Goal: Contribute content: Contribute content

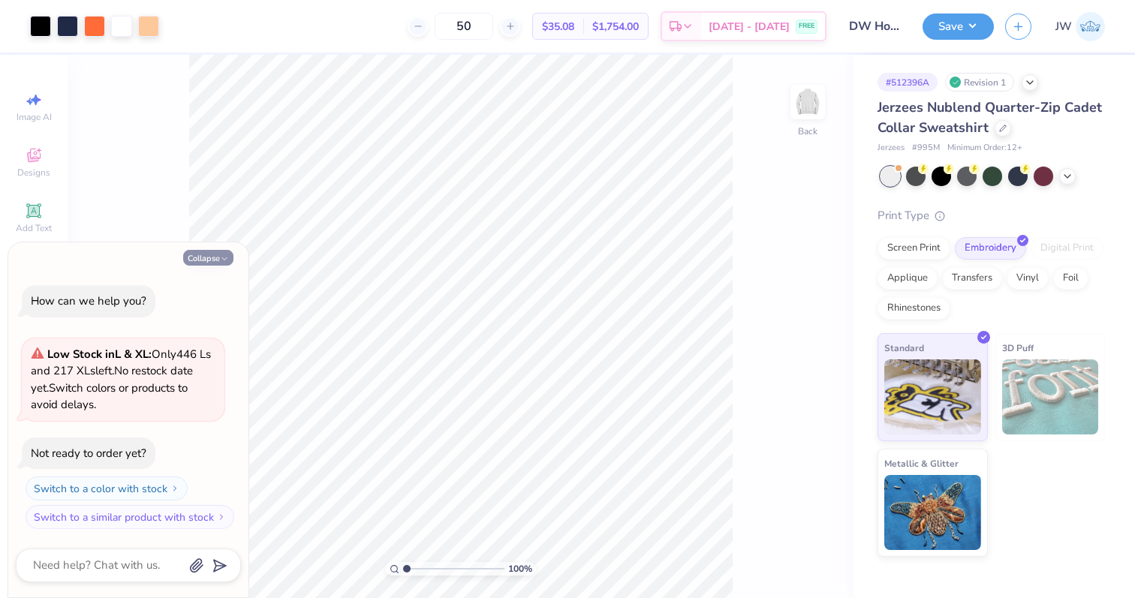
click at [196, 250] on button "Collapse" at bounding box center [208, 258] width 50 height 16
type textarea "x"
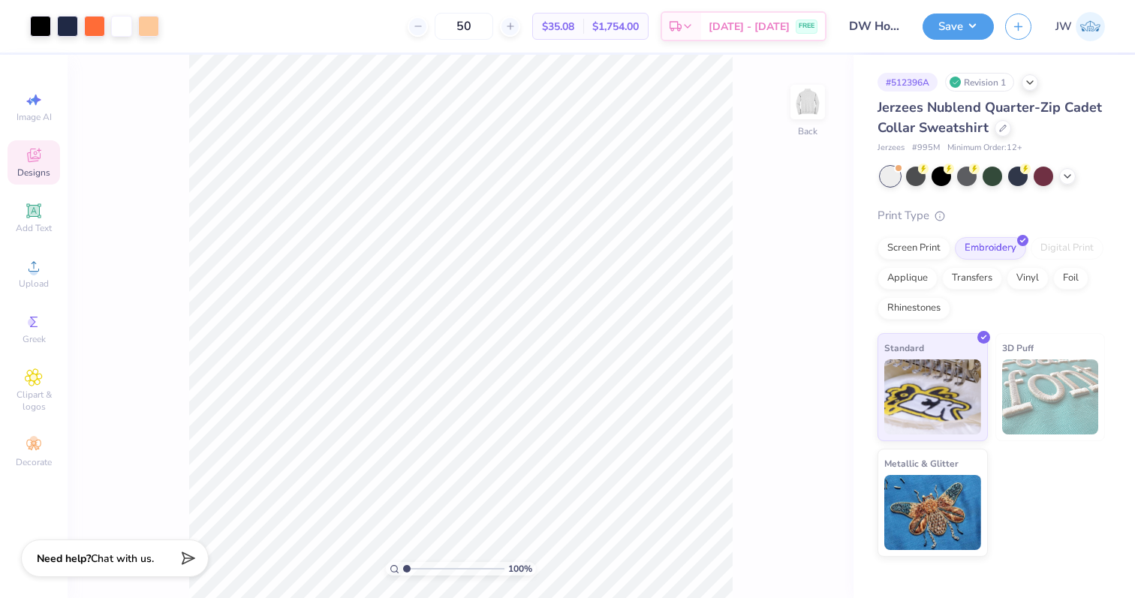
click at [41, 158] on icon at bounding box center [34, 155] width 18 height 18
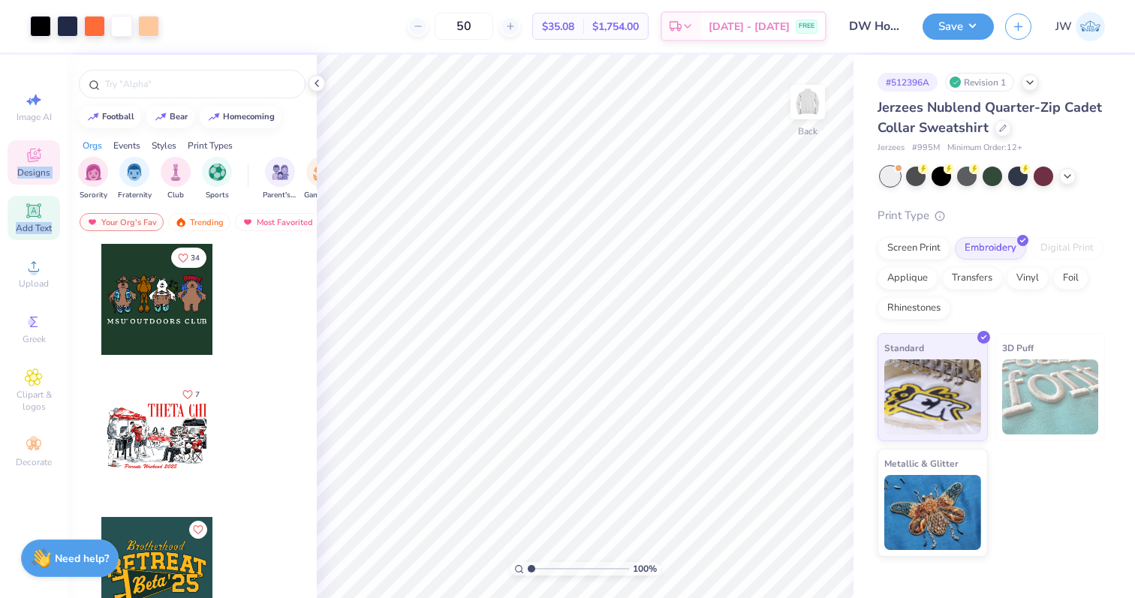
drag, startPoint x: 41, startPoint y: 158, endPoint x: 40, endPoint y: 226, distance: 67.6
click at [40, 226] on div "Image AI Designs Add Text Upload Greek Clipart & logos Decorate" at bounding box center [34, 280] width 53 height 390
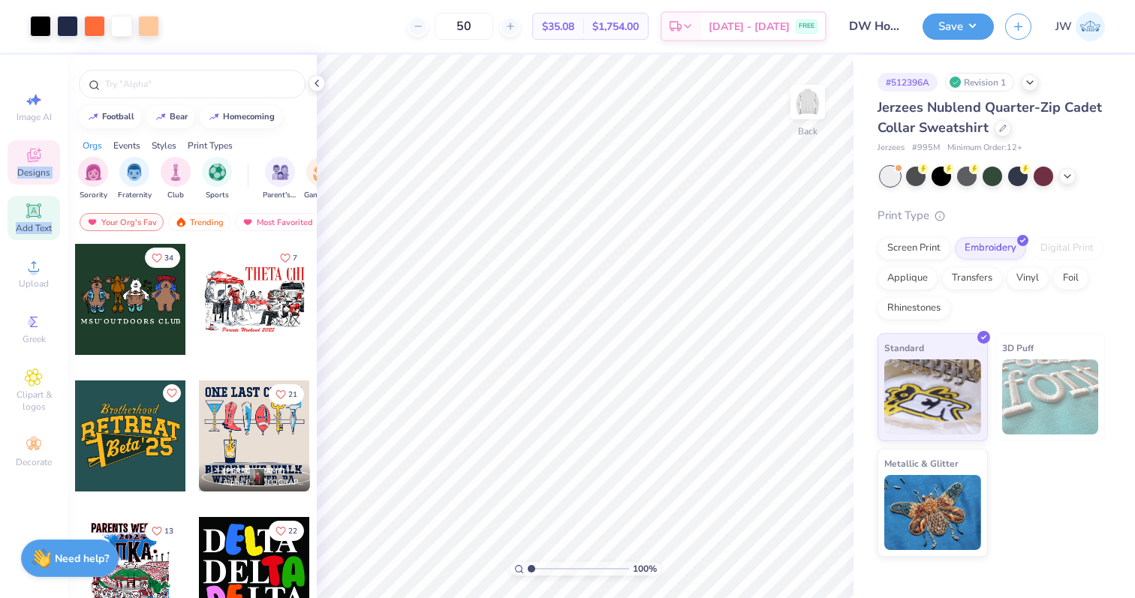
click at [40, 226] on span "Add Text" at bounding box center [34, 228] width 36 height 12
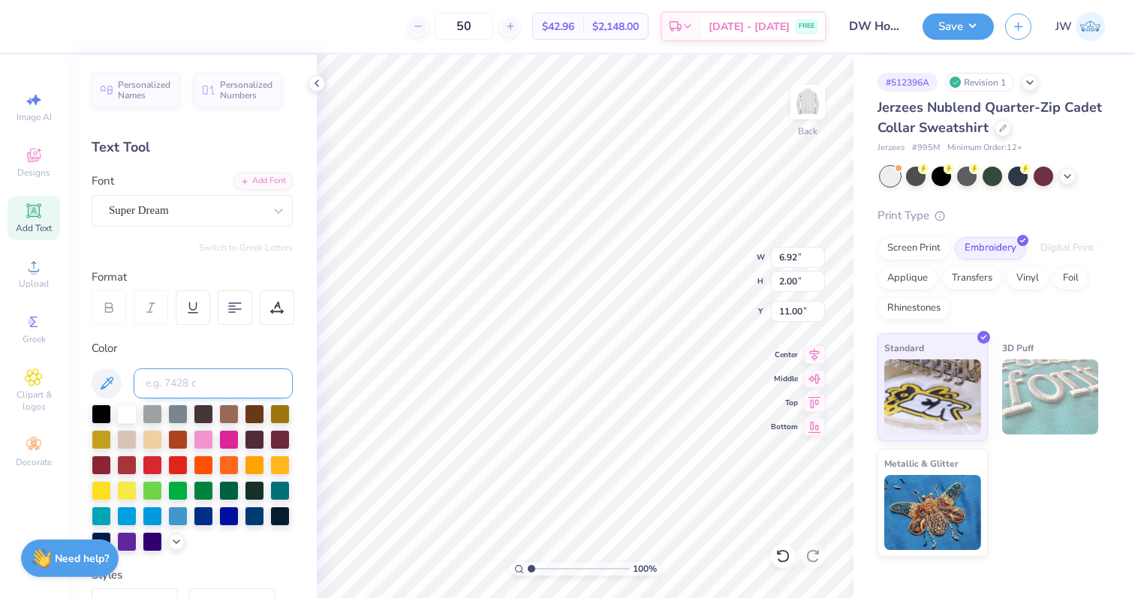
click at [153, 371] on input at bounding box center [213, 384] width 159 height 30
click at [176, 186] on div "Font Super Dream" at bounding box center [192, 200] width 201 height 54
click at [172, 201] on div at bounding box center [186, 210] width 155 height 20
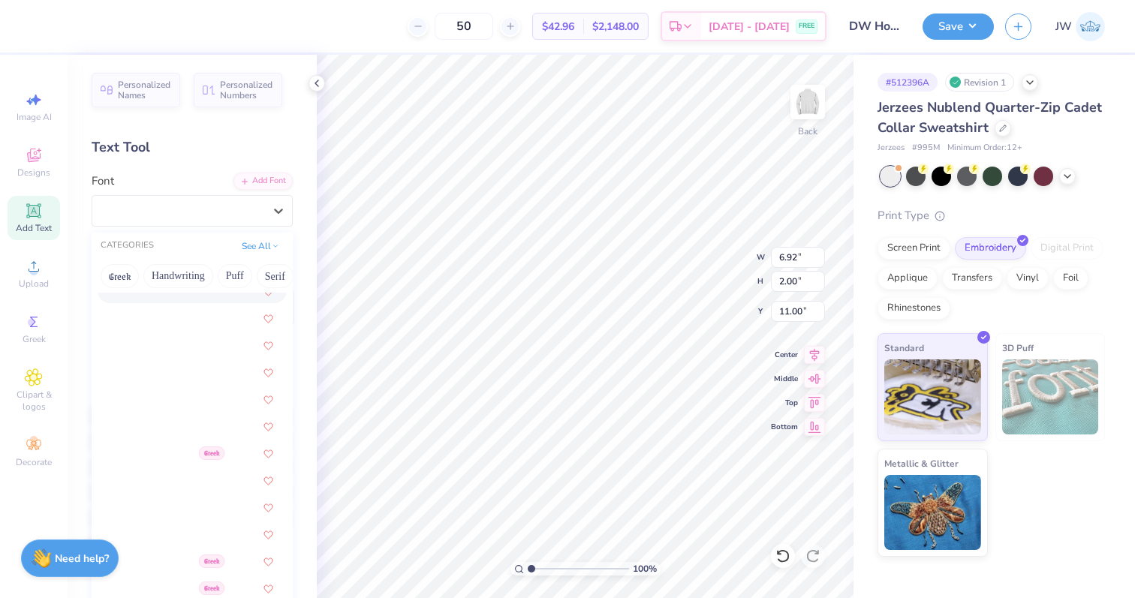
scroll to position [2098, 0]
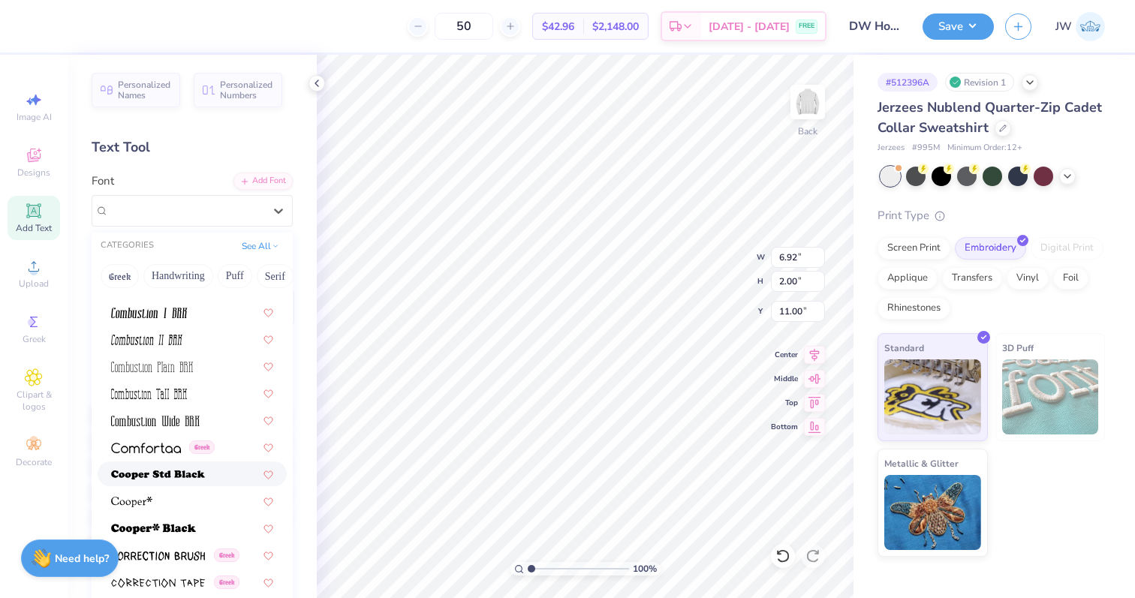
click at [191, 478] on img at bounding box center [158, 475] width 94 height 11
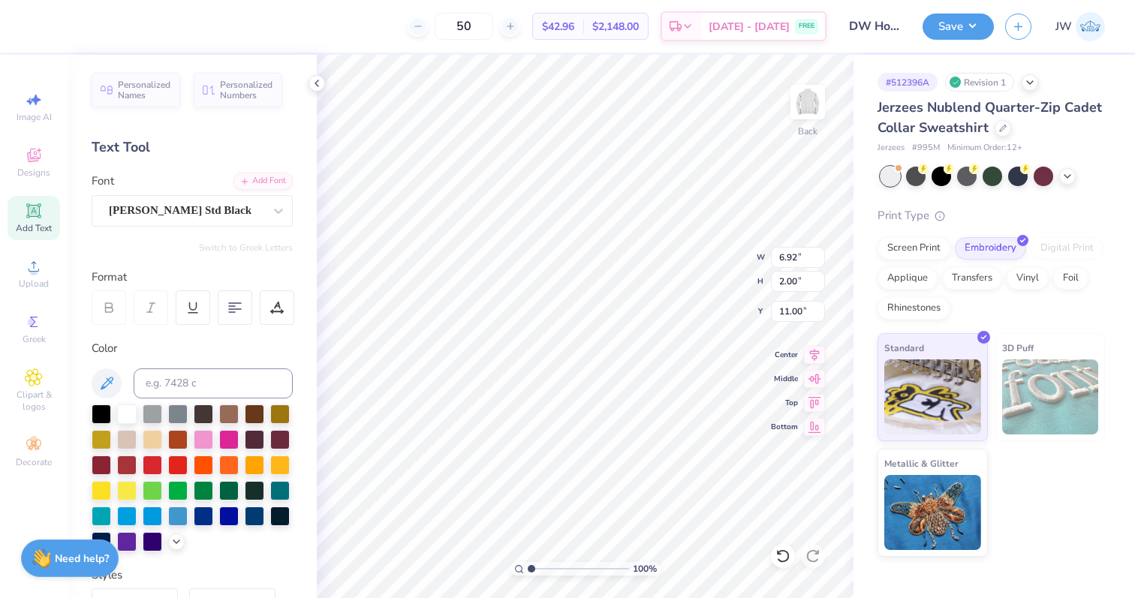
type input "7.94"
type input "1.92"
type input "11.04"
type textarea "Alpha Delta Pi Dad's Weekend"
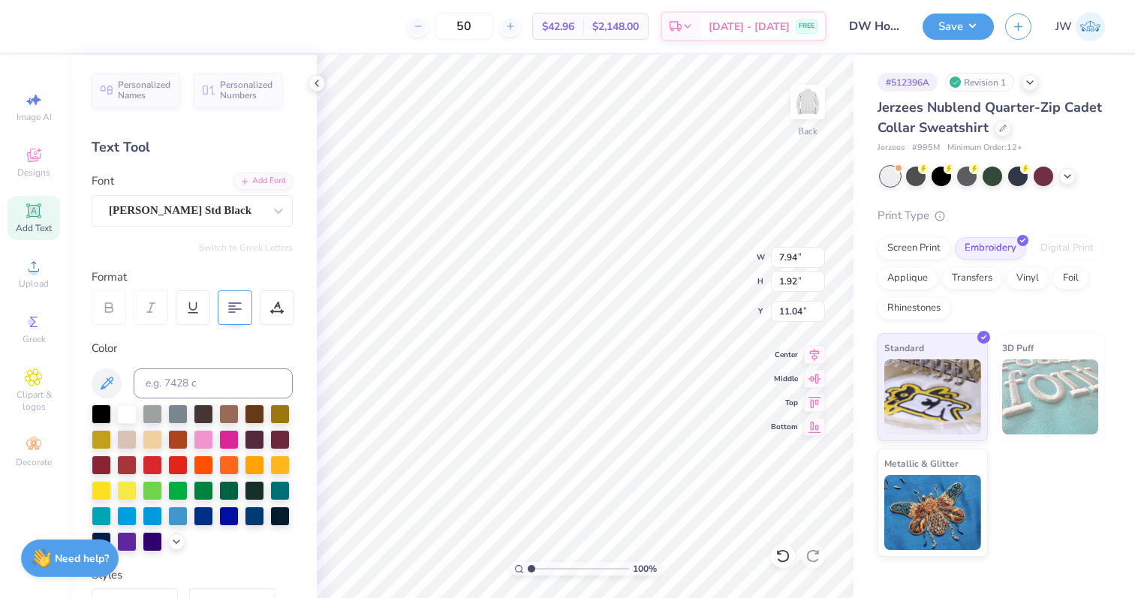
click at [232, 315] on div at bounding box center [235, 308] width 35 height 35
type input "4.67"
type input "1.12"
type input "11.83"
type input "3.78"
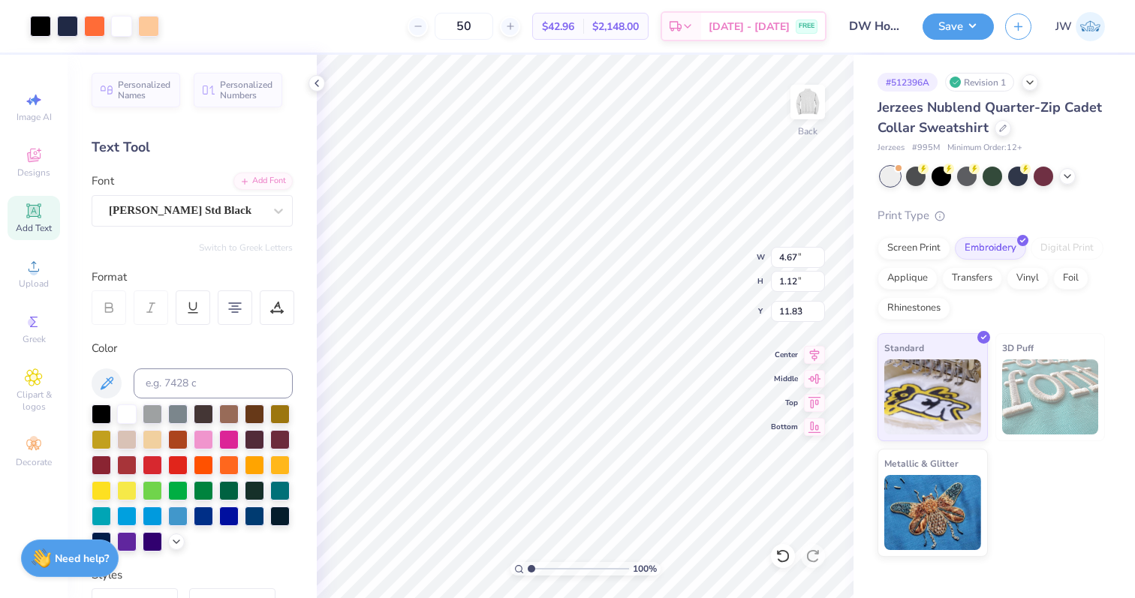
type input "3.50"
type input "3.00"
type input "4.67"
type input "1.12"
click at [106, 415] on div at bounding box center [102, 413] width 20 height 20
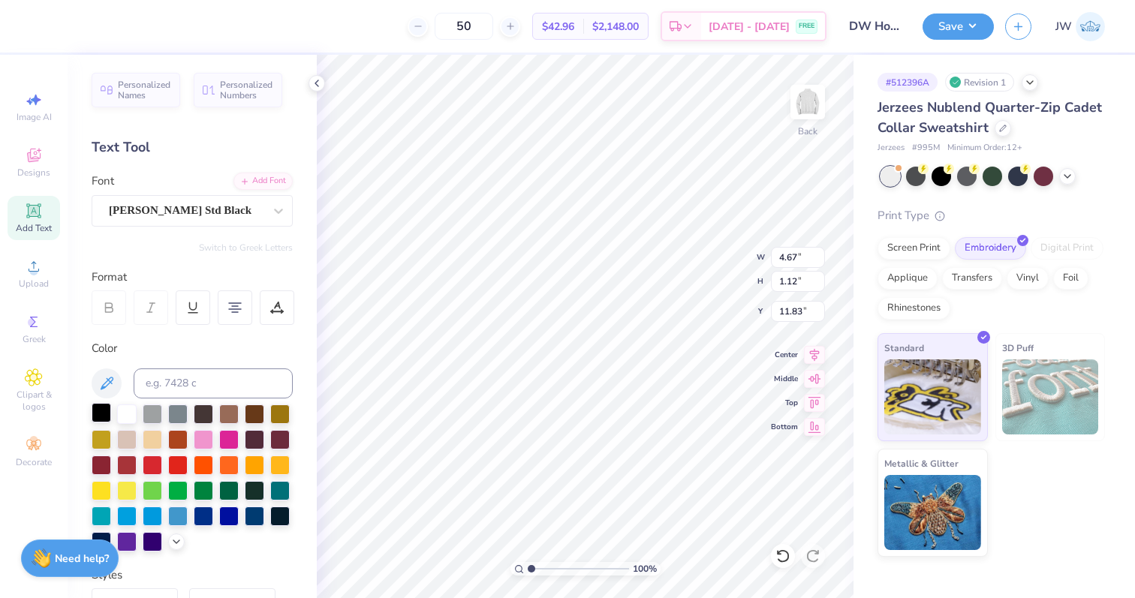
type input "6.88"
type input "4.43"
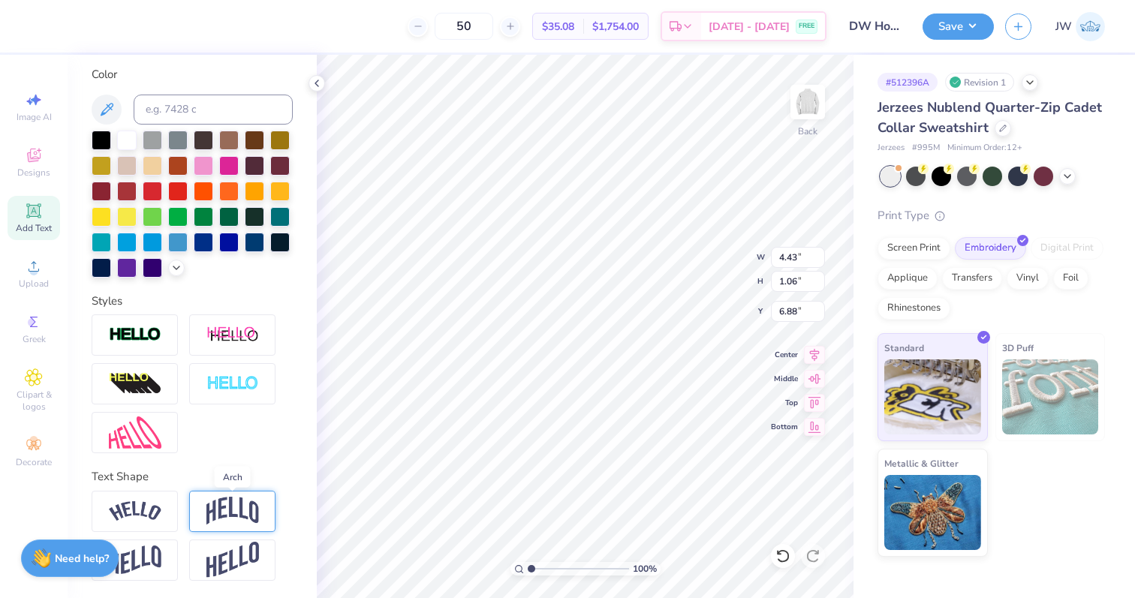
click at [232, 514] on img at bounding box center [232, 511] width 53 height 29
type input "1.95"
type input "6.43"
type textarea "Alpha Delta Pi"
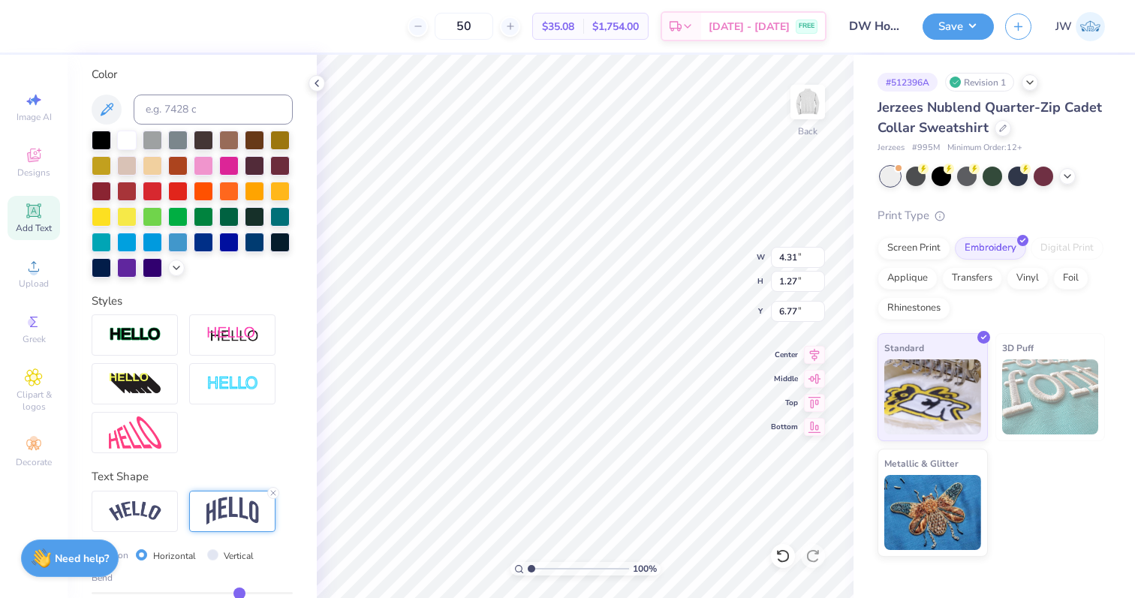
type input "2.37"
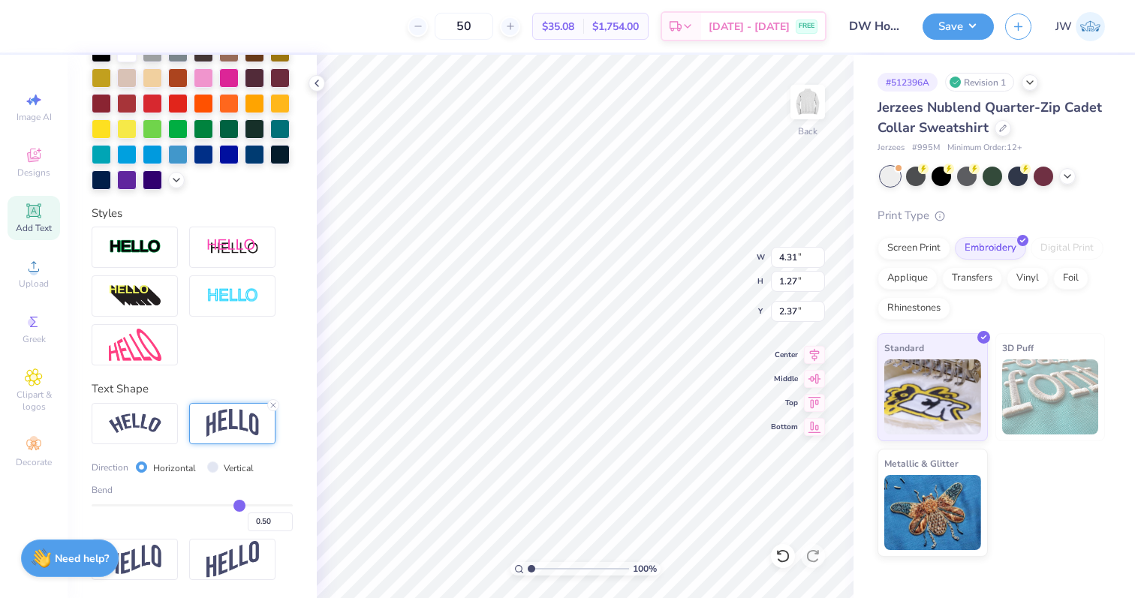
click at [221, 507] on div "0.50" at bounding box center [192, 517] width 201 height 27
type input "0.15"
click at [206, 505] on input "range" at bounding box center [192, 505] width 201 height 2
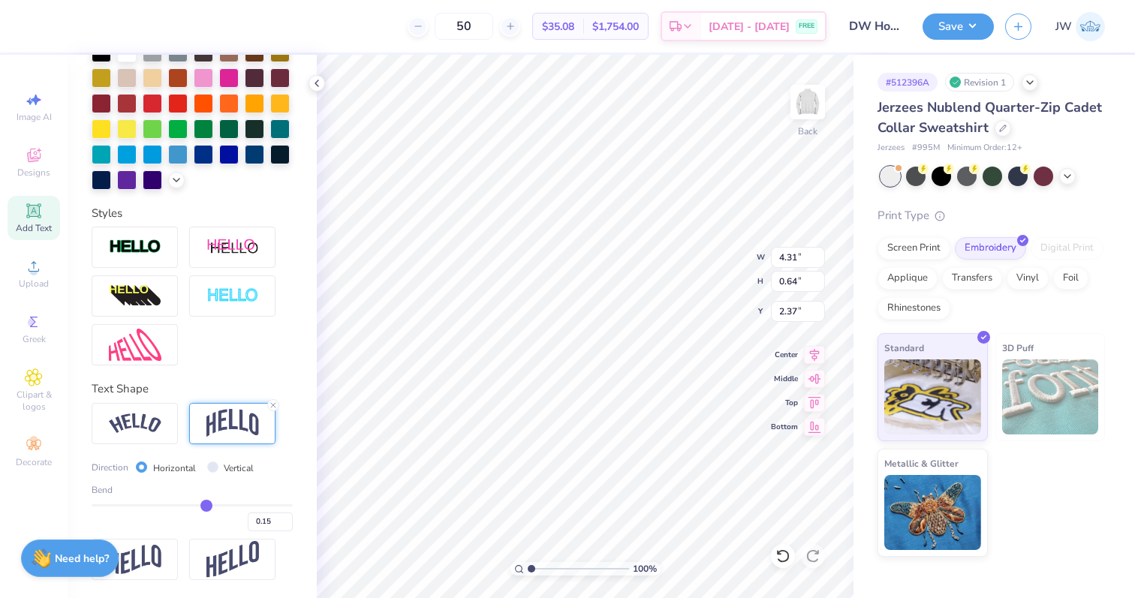
type input "0.64"
type input "2.68"
click at [236, 502] on div "Bend 0.15" at bounding box center [192, 507] width 201 height 48
type input "0.5"
type input "0.50"
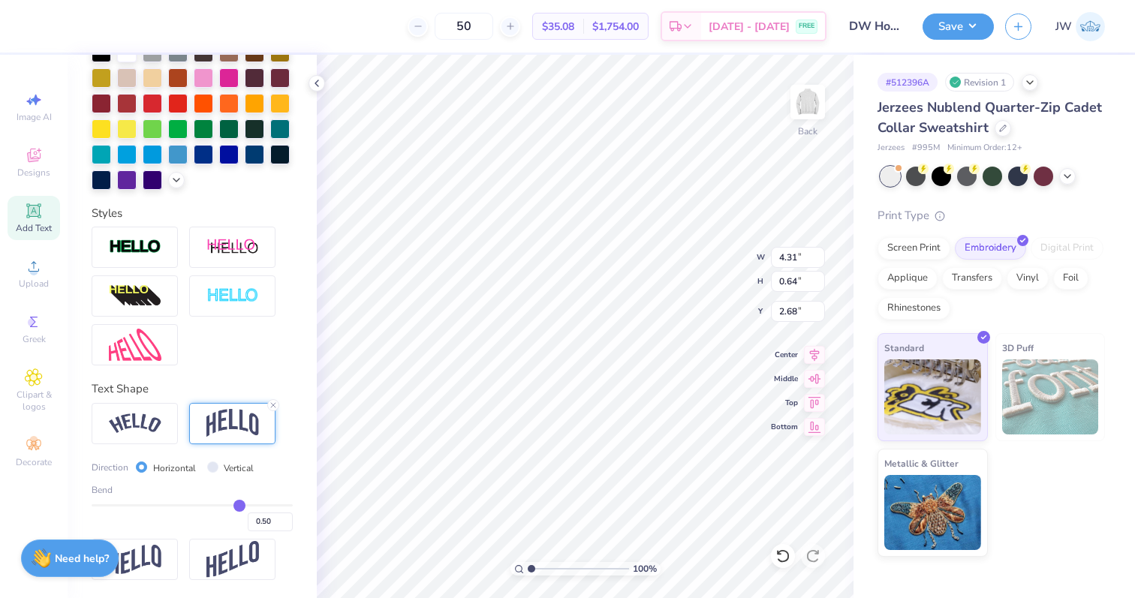
type input "0.5"
click at [239, 506] on input "range" at bounding box center [192, 505] width 201 height 2
type input "1.27"
type input "2.37"
type input "0.8"
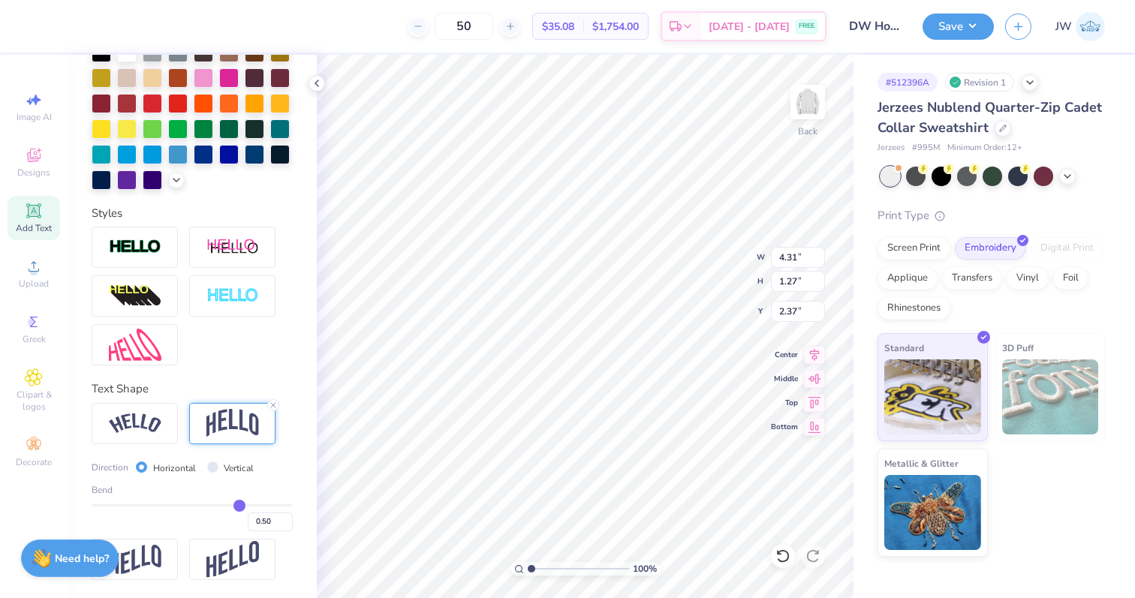
type input "0.80"
type input "0.8"
click at [267, 504] on input "range" at bounding box center [192, 505] width 201 height 2
type input "1.93"
type input "2.03"
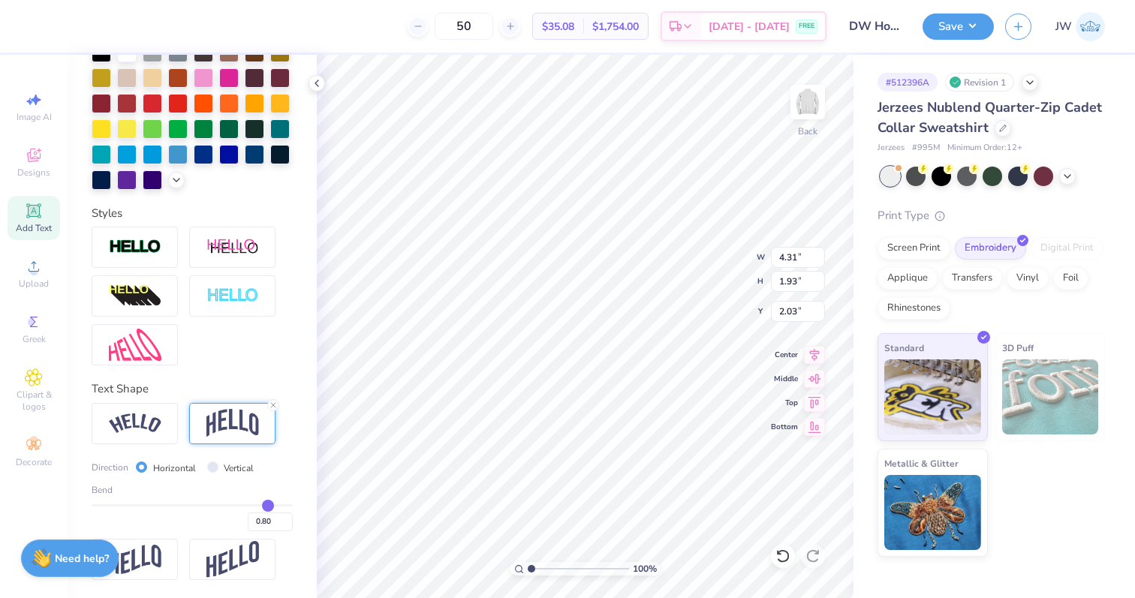
type input "0.52"
click at [241, 504] on input "range" at bounding box center [192, 505] width 201 height 2
type input "1.31"
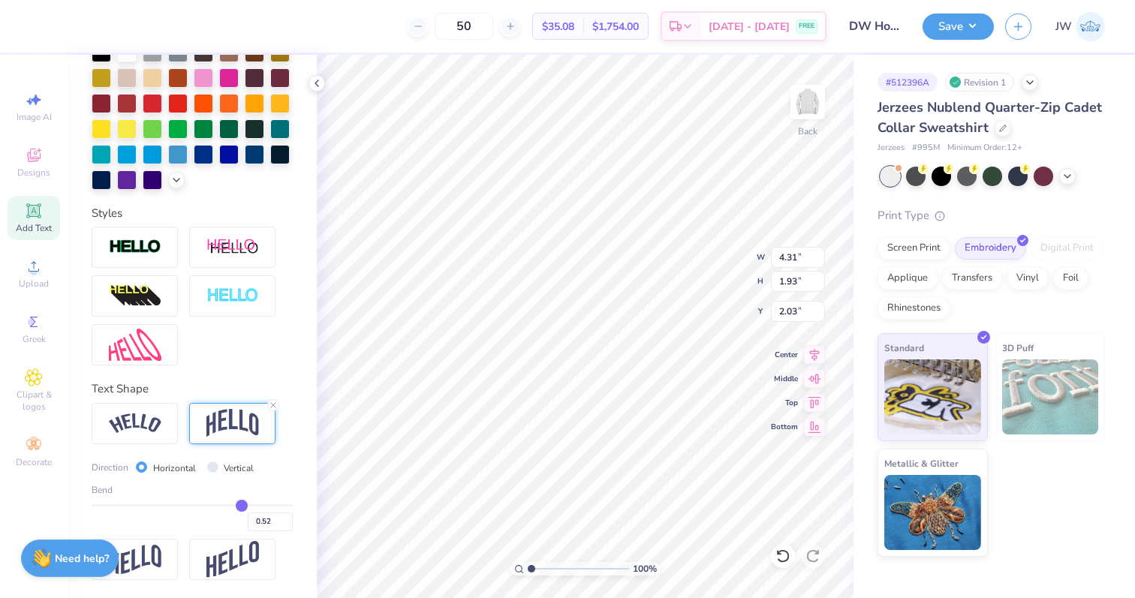
type input "2.35"
type textarea "ALPHA DELTA PI"
click at [688, 266] on div "100 % Back W 4.31 4.31 " H 1.31 1.31 " Y 2.35 2.35 " Center Middle Top Bottom" at bounding box center [585, 326] width 537 height 543
type input "7.15"
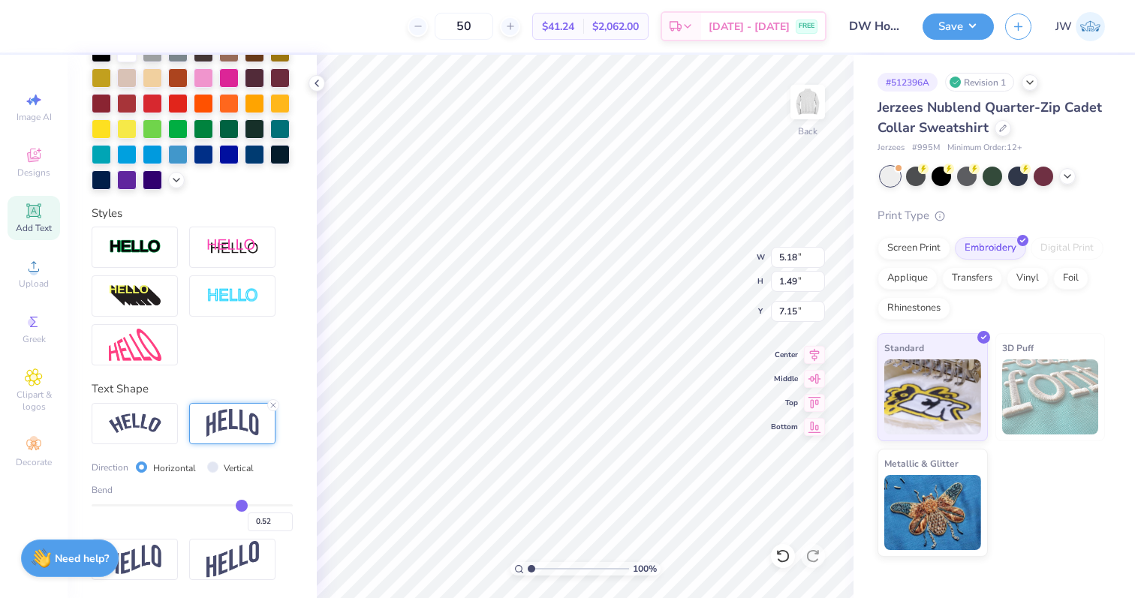
type input "-0.76"
click at [120, 505] on input "range" at bounding box center [192, 505] width 201 height 2
type input "2.12"
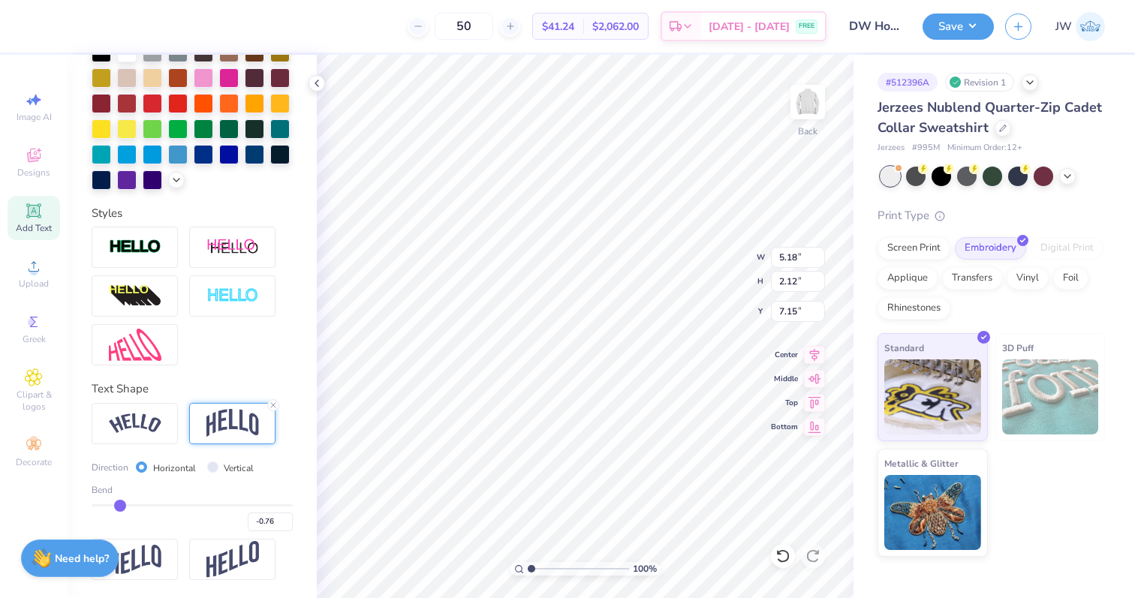
type input "6.84"
type input "-0.51"
click at [143, 504] on input "range" at bounding box center [192, 505] width 201 height 2
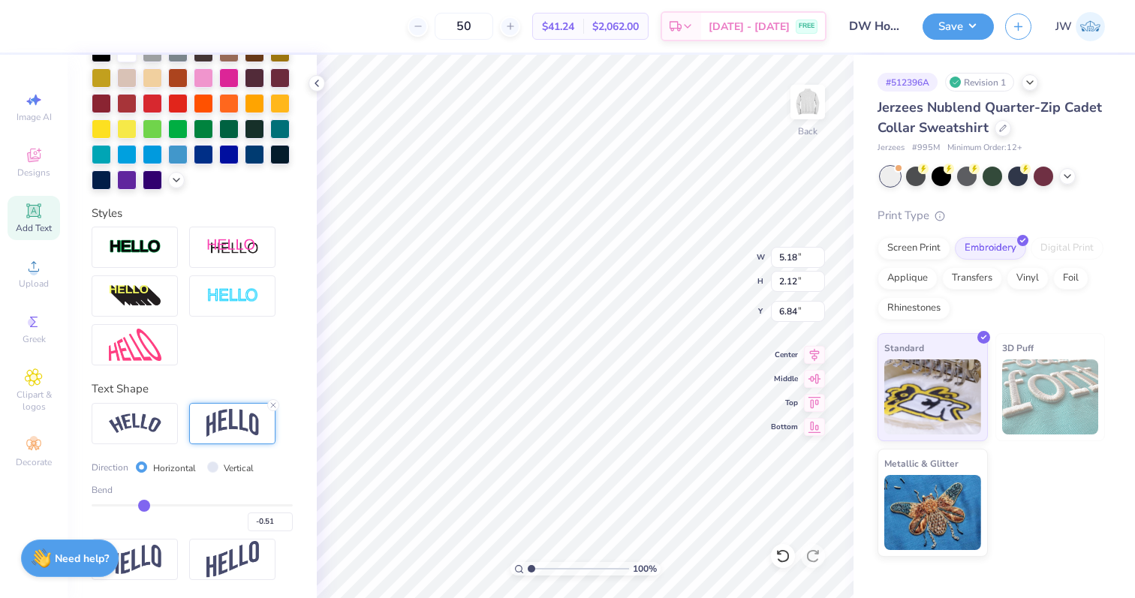
type input "1.46"
type input "7.17"
type input "-0.33"
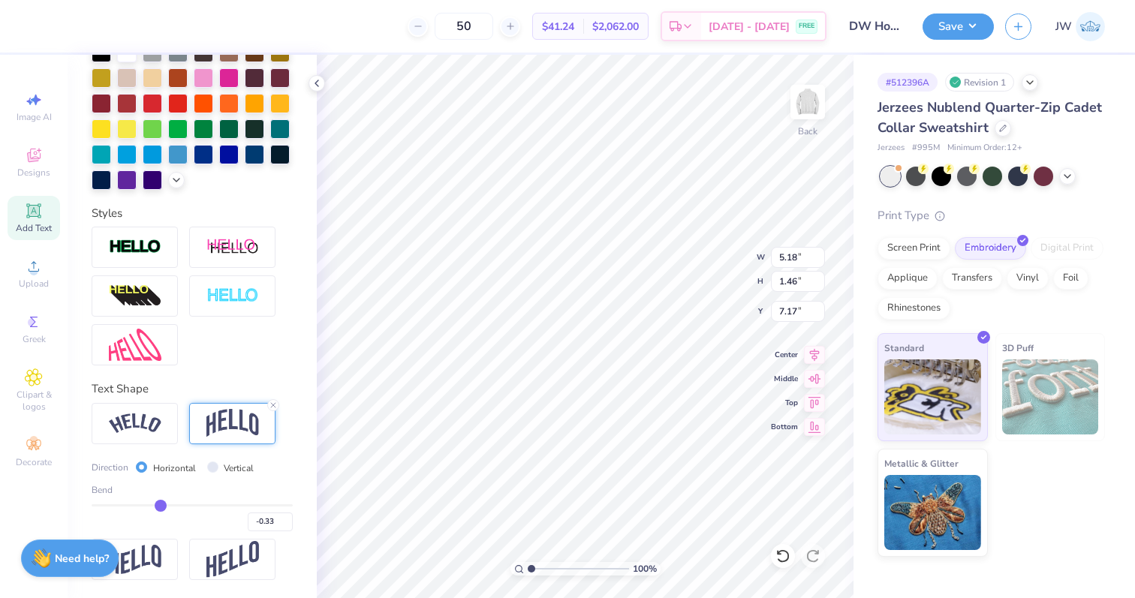
click at [161, 505] on input "range" at bounding box center [192, 505] width 201 height 2
type input "1.06"
type input "7.37"
type input "-0.11"
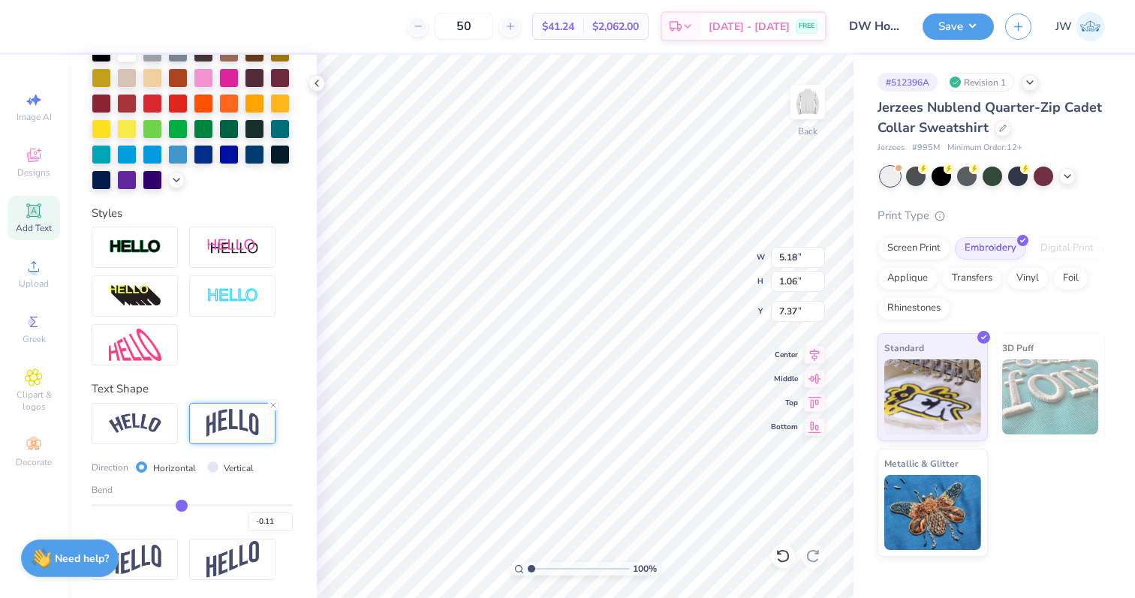
type input "-0.11"
click at [182, 505] on input "range" at bounding box center [192, 505] width 201 height 2
type input "0.61"
type input "7.59"
click at [171, 507] on div "-0.11" at bounding box center [192, 517] width 201 height 27
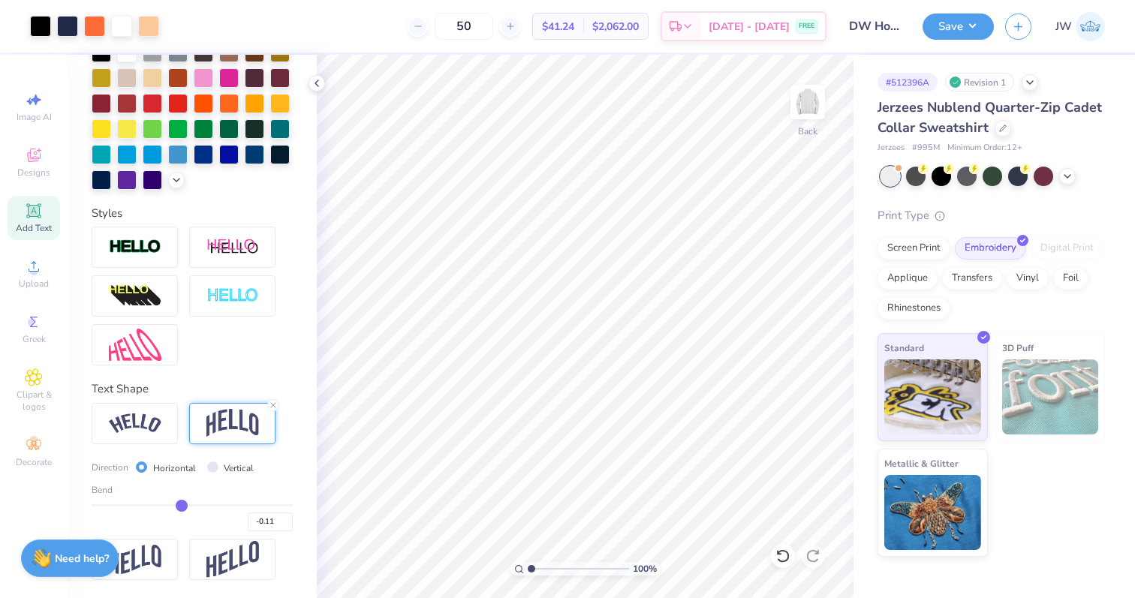
click at [171, 507] on div "-0.11" at bounding box center [192, 517] width 201 height 27
type input "-0.22"
click at [171, 504] on input "range" at bounding box center [192, 505] width 201 height 2
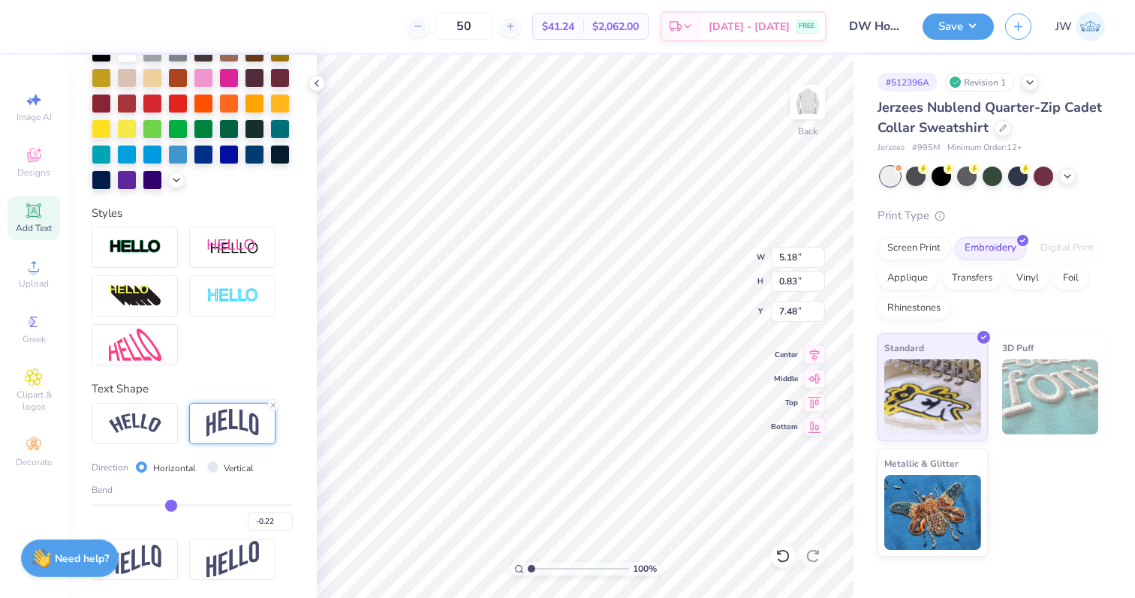
type input "6.50"
type textarea "ALPHA DELTA PI DAD's WEEKEND"
type input "4.53"
type input "4.04"
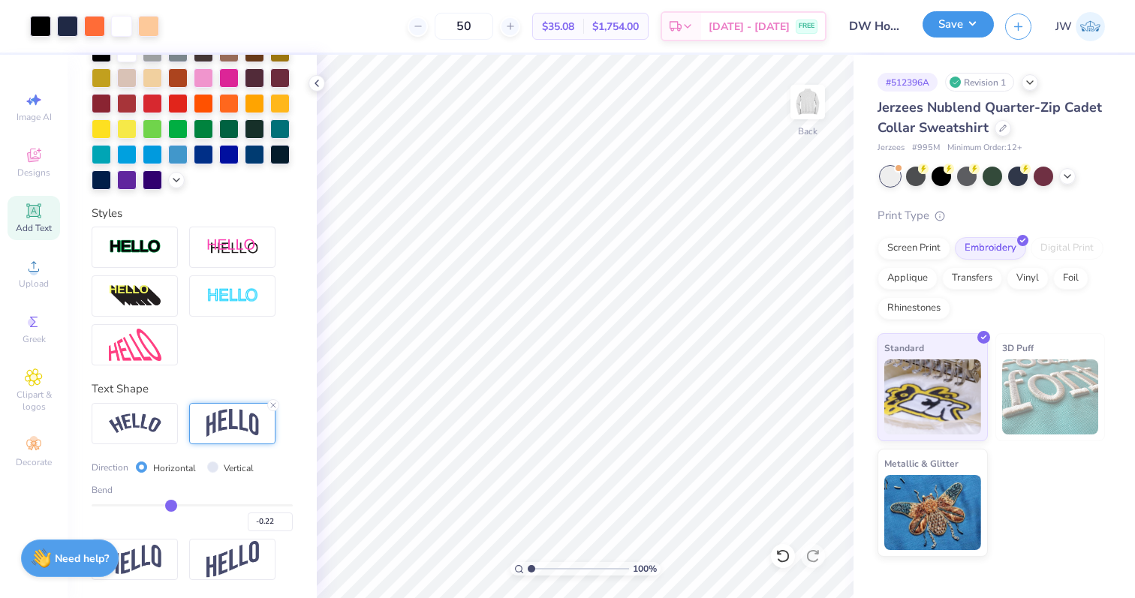
click at [954, 19] on button "Save" at bounding box center [958, 24] width 71 height 26
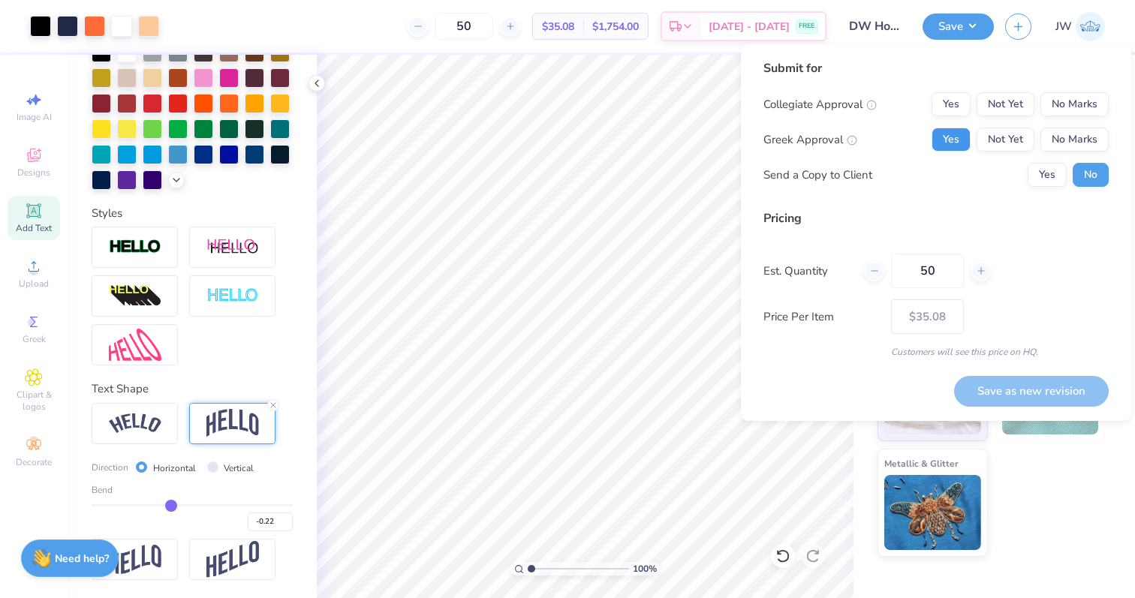
click at [949, 132] on button "Yes" at bounding box center [951, 140] width 39 height 24
click at [1081, 104] on button "No Marks" at bounding box center [1074, 104] width 68 height 24
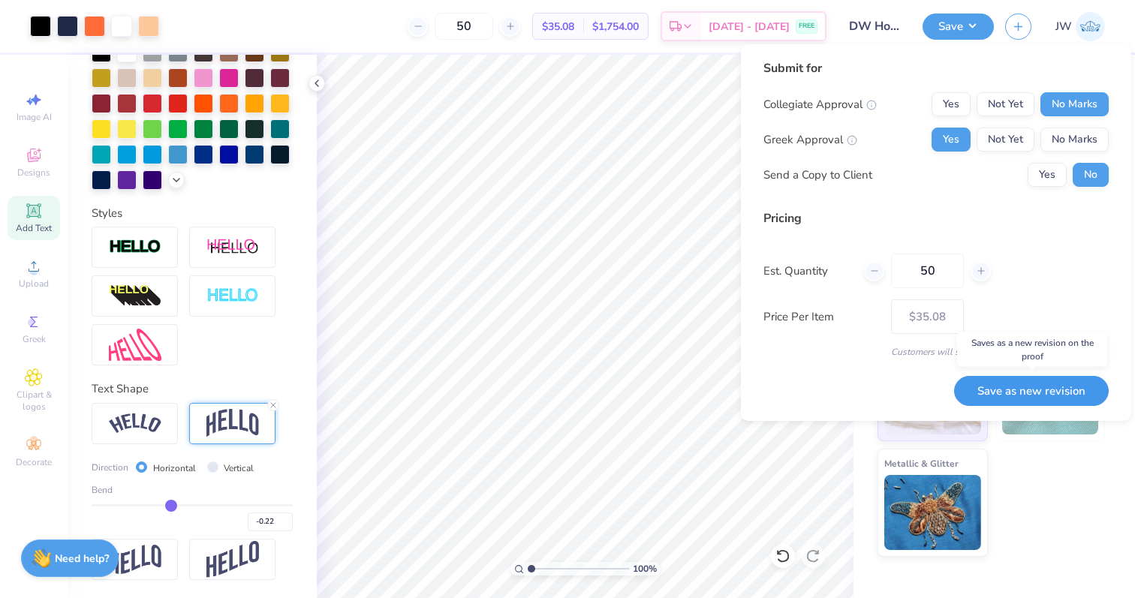
click at [1057, 385] on button "Save as new revision" at bounding box center [1031, 391] width 155 height 31
type input "$41.60"
